Goal: Information Seeking & Learning: Check status

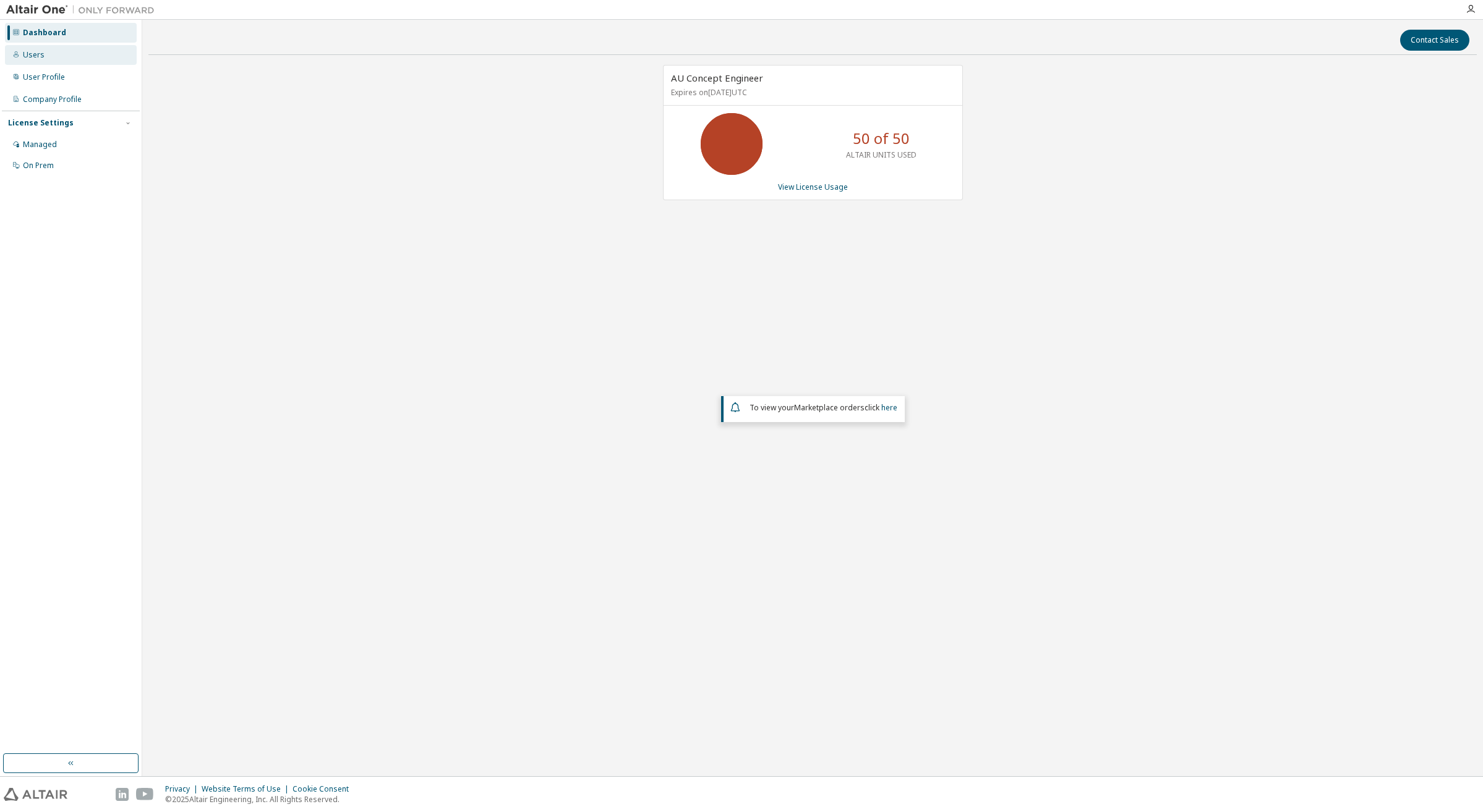
click at [44, 60] on div "Users" at bounding box center [71, 55] width 132 height 20
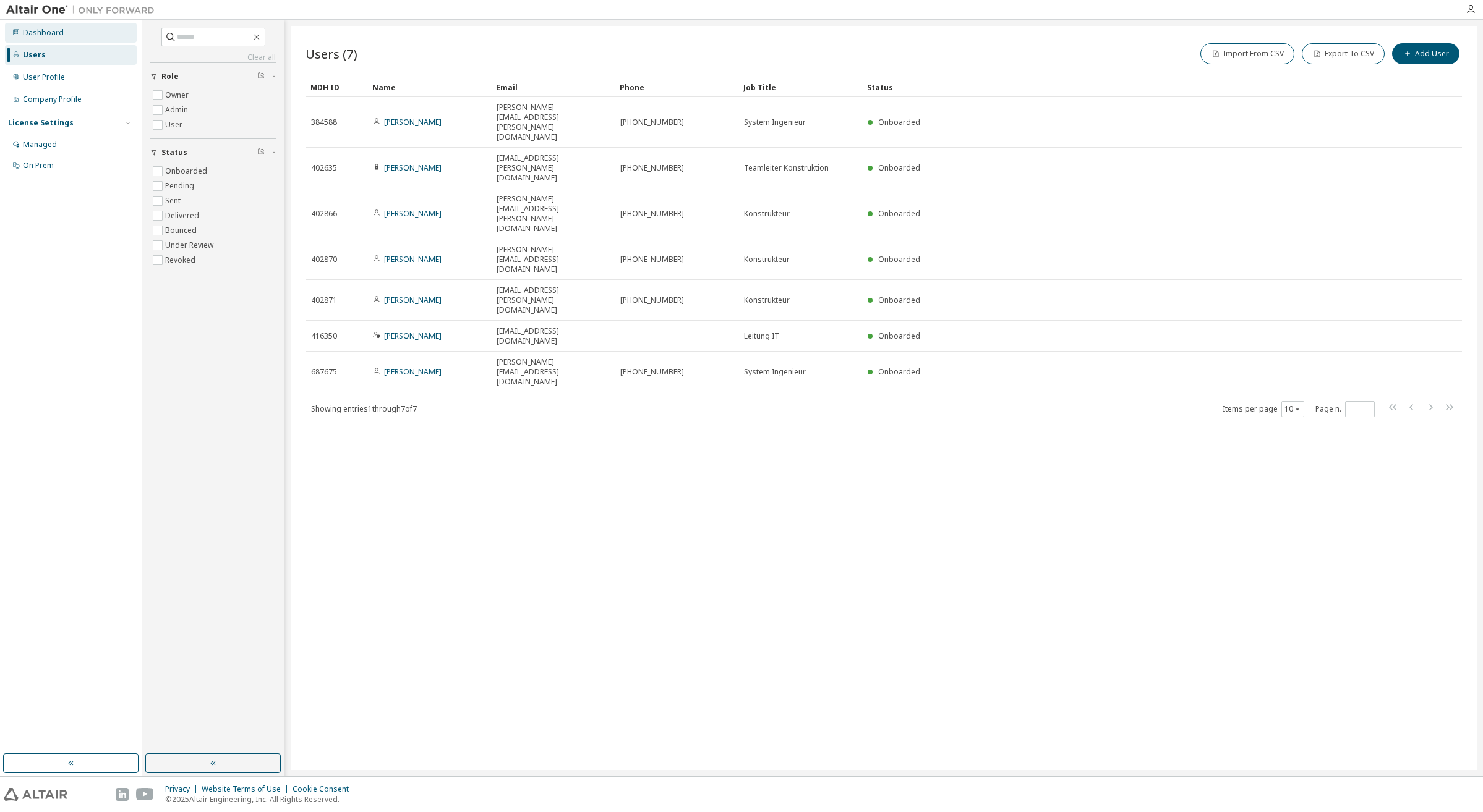
click at [39, 33] on div "Dashboard" at bounding box center [43, 32] width 41 height 10
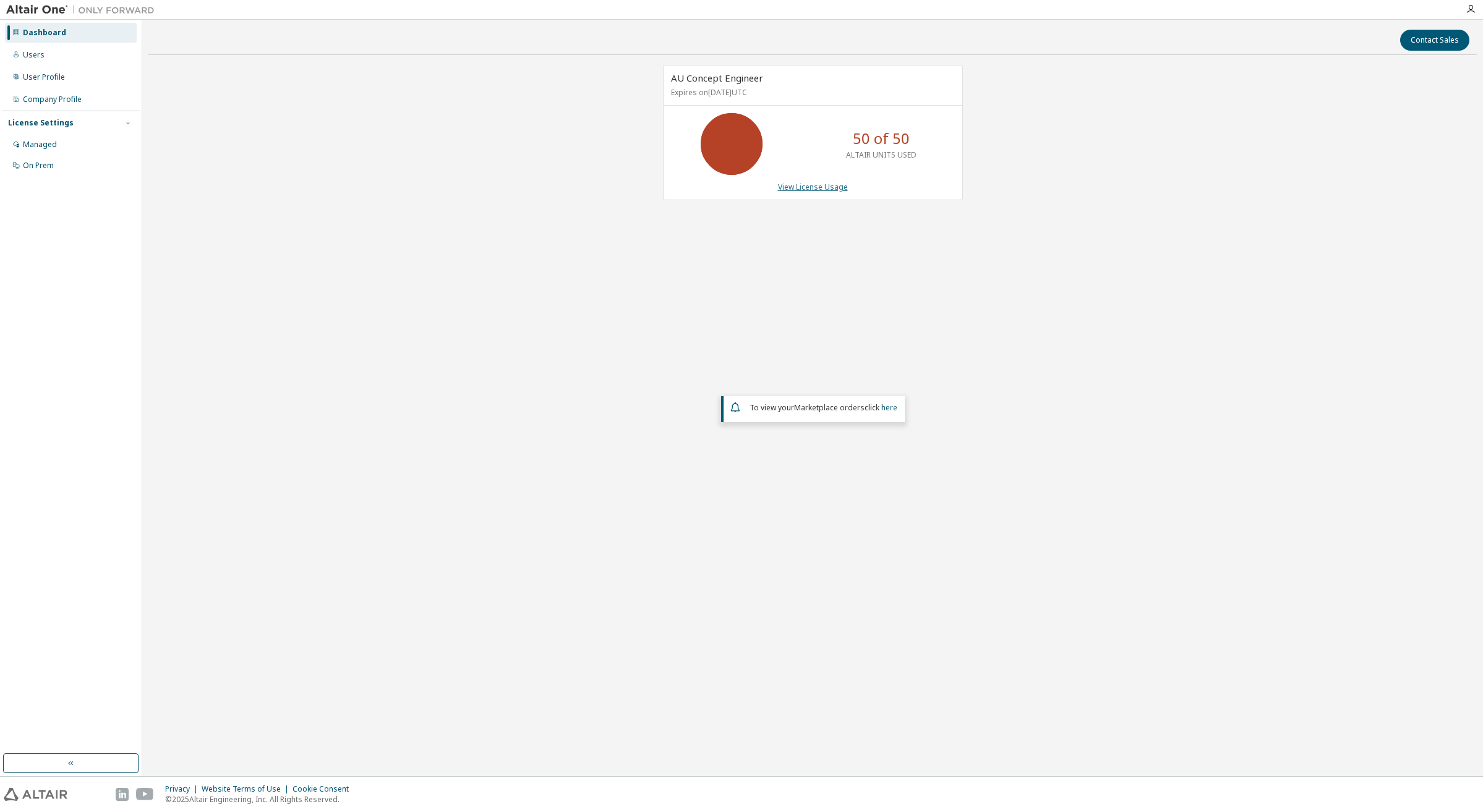
click at [819, 187] on link "View License Usage" at bounding box center [813, 187] width 70 height 10
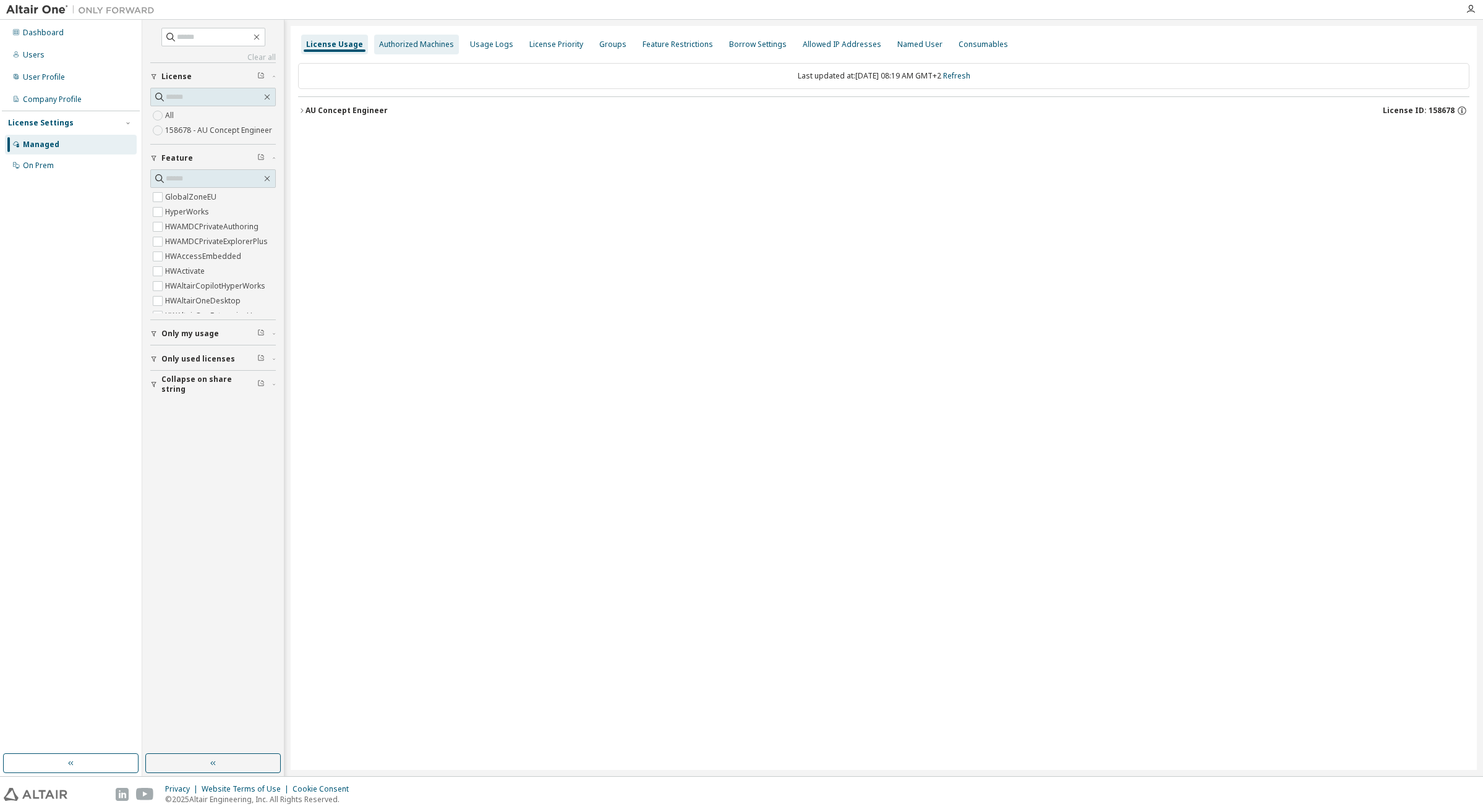
click at [401, 46] on div "Authorized Machines" at bounding box center [416, 44] width 74 height 10
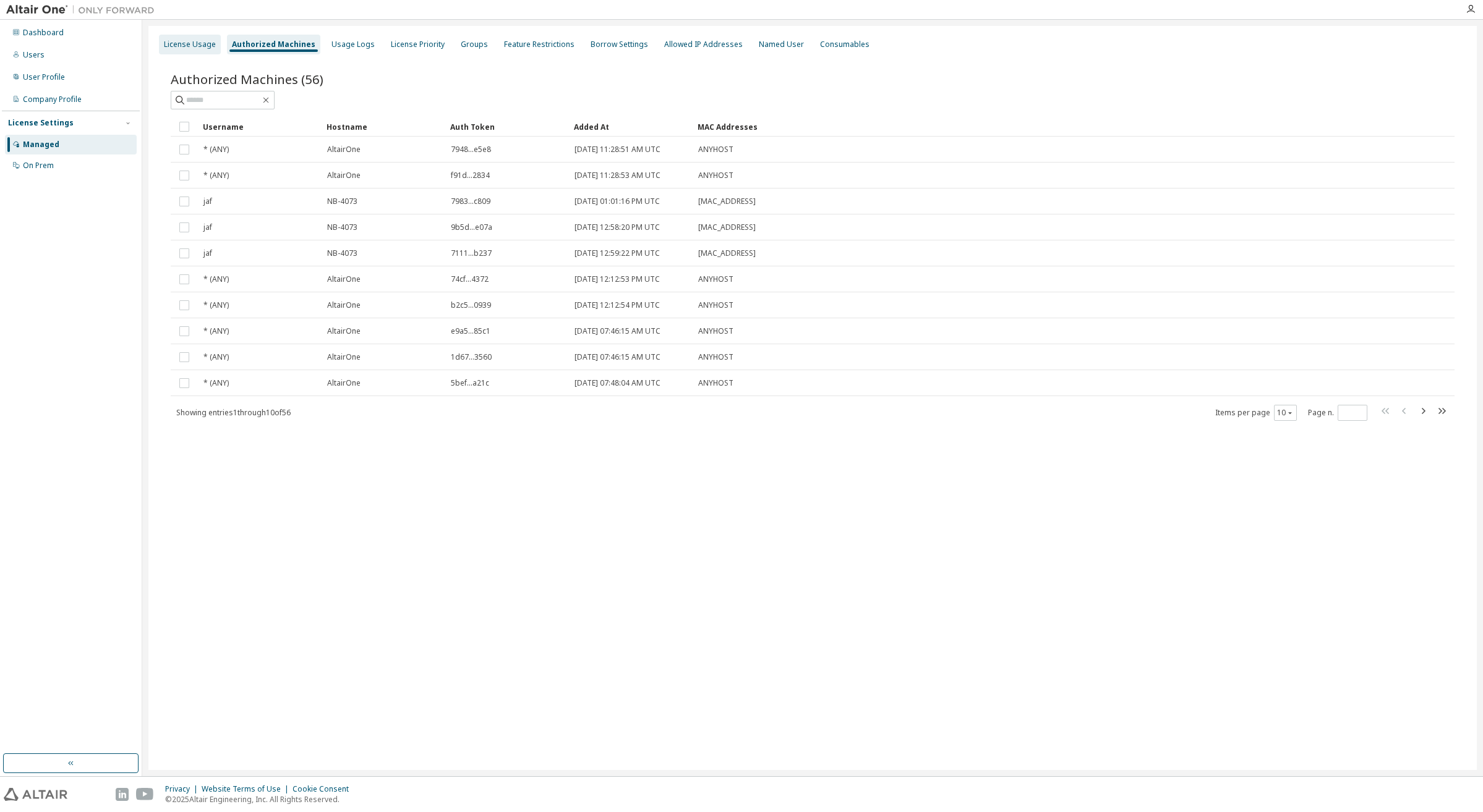
click at [185, 50] on div "License Usage" at bounding box center [190, 45] width 62 height 20
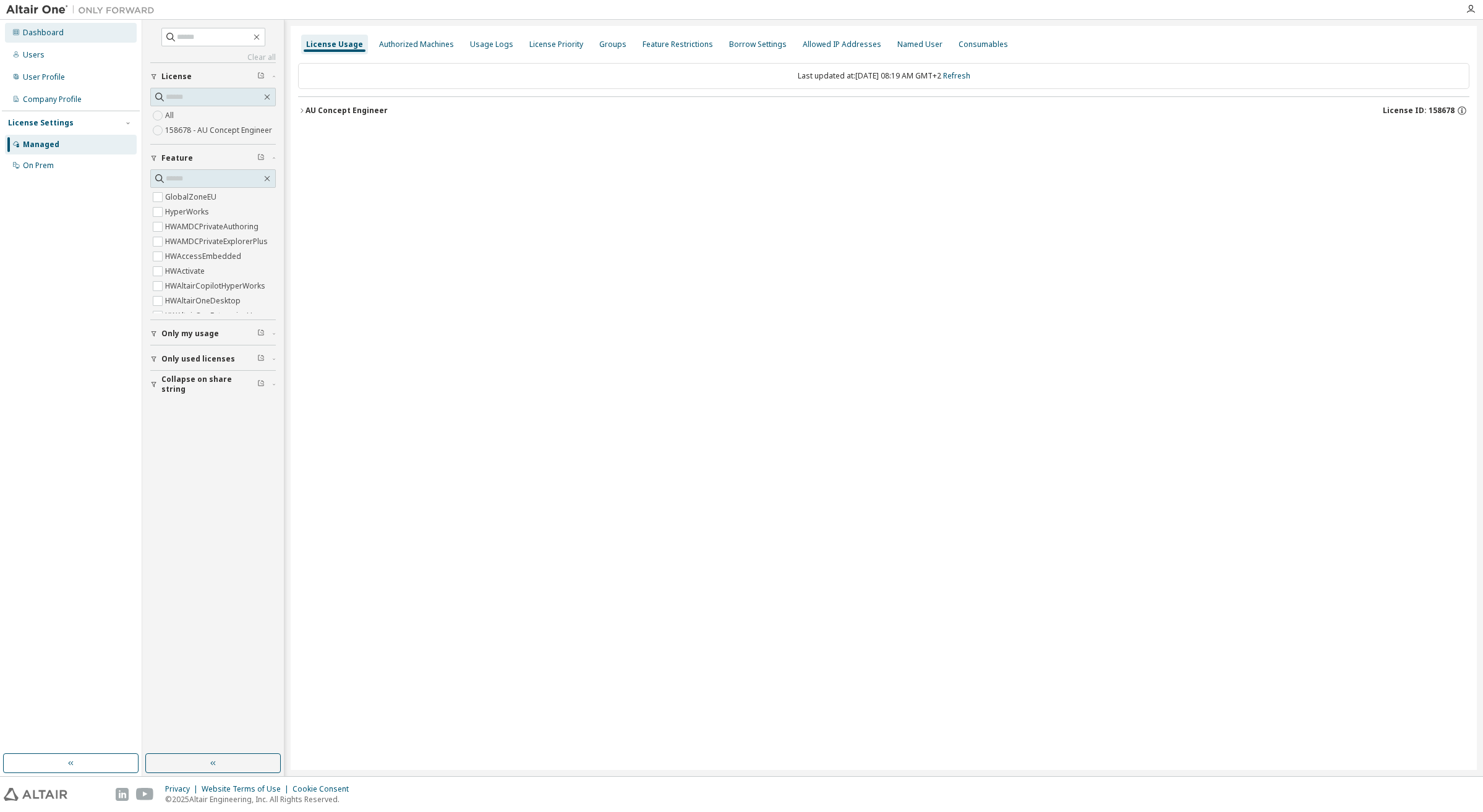
click at [43, 36] on div "Dashboard" at bounding box center [43, 32] width 41 height 10
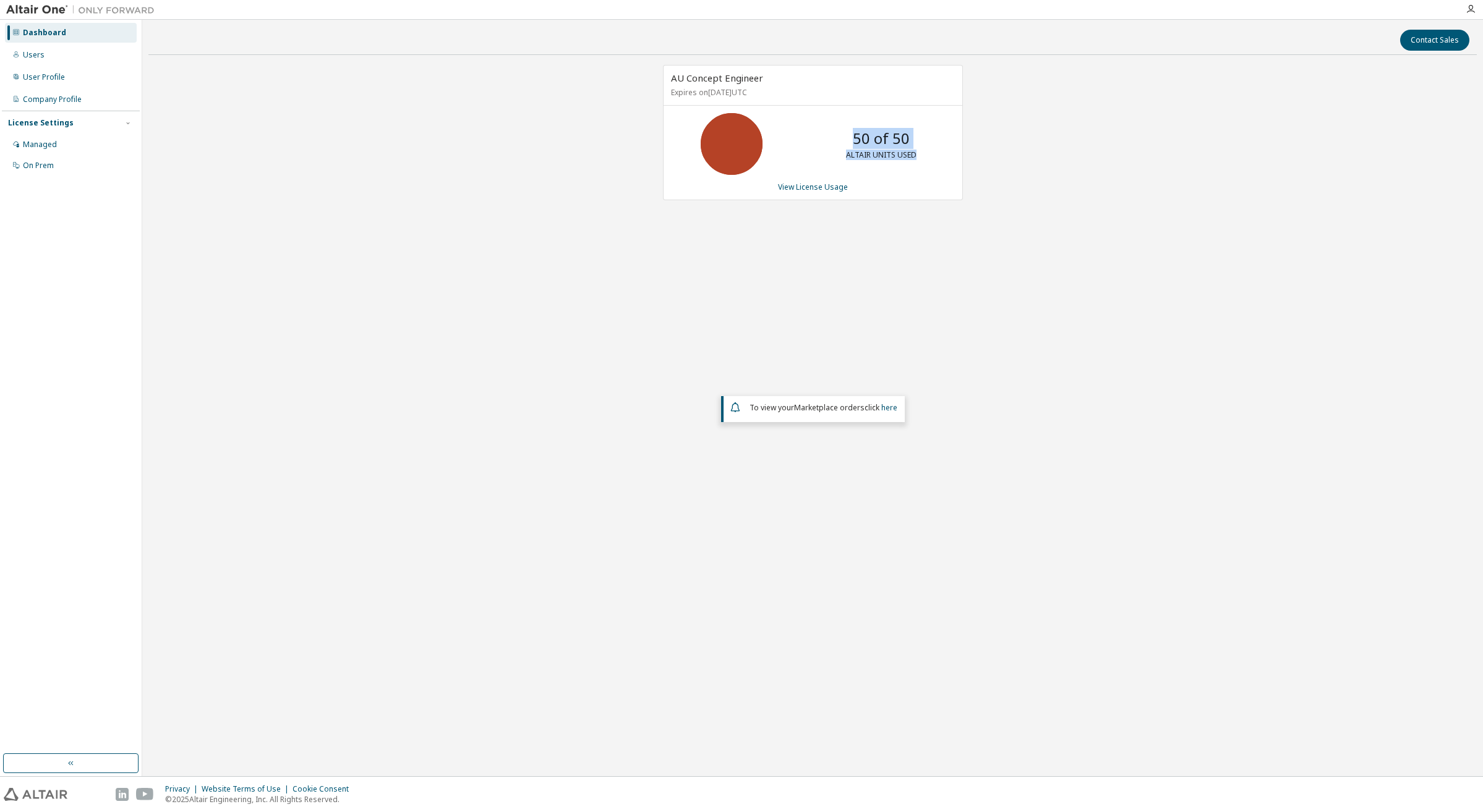
drag, startPoint x: 854, startPoint y: 138, endPoint x: 920, endPoint y: 140, distance: 66.0
click at [920, 140] on div "50 of 50 ALTAIR UNITS USED" at bounding box center [881, 144] width 99 height 62
drag, startPoint x: 920, startPoint y: 140, endPoint x: 973, endPoint y: 177, distance: 64.6
click at [973, 177] on div "AU Concept Engineer Expires on [DATE] UTC 50 of 50 ALTAIR UNITS USED View Licen…" at bounding box center [813, 328] width 1329 height 528
